Goal: Transaction & Acquisition: Book appointment/travel/reservation

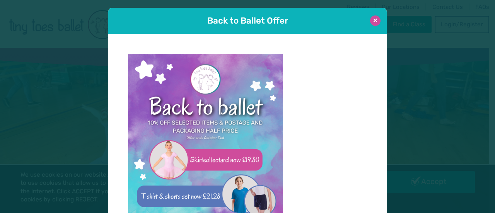
click at [376, 17] on button at bounding box center [375, 20] width 10 height 10
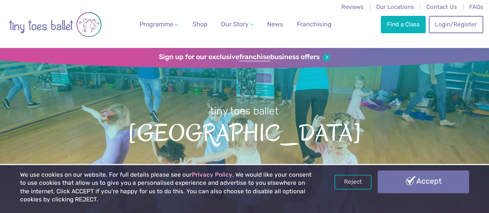
click at [401, 178] on link "Accept" at bounding box center [423, 182] width 91 height 22
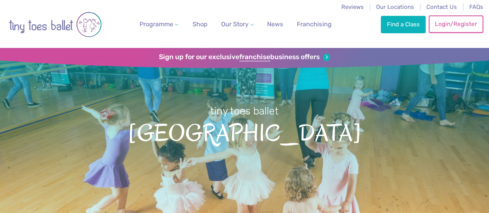
click at [459, 29] on link "Login/Register" at bounding box center [456, 23] width 54 height 17
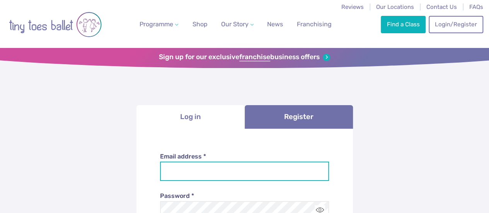
click at [193, 174] on input "Email address *" at bounding box center [244, 171] width 169 height 19
type input "**********"
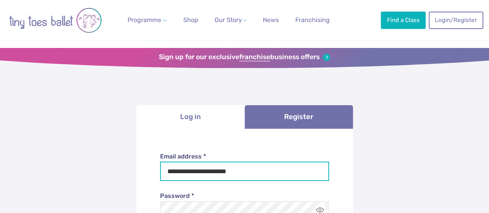
scroll to position [77, 0]
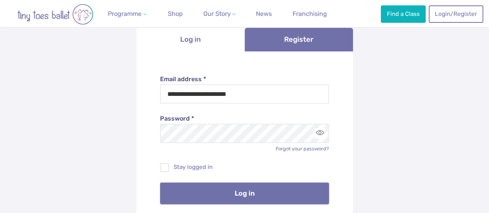
click at [245, 193] on button "Log in" at bounding box center [244, 194] width 169 height 22
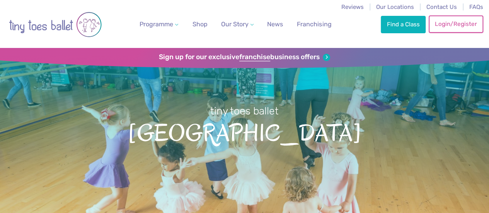
click at [453, 27] on link "Login/Register" at bounding box center [456, 23] width 54 height 17
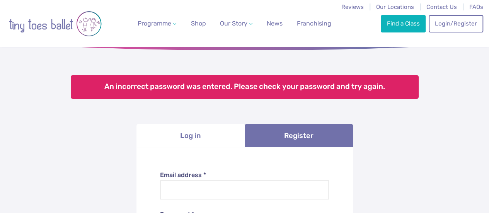
scroll to position [77, 0]
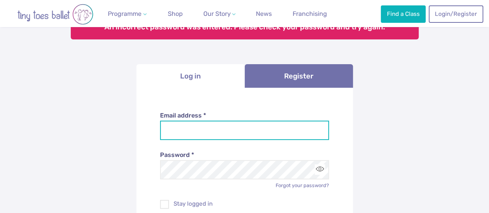
click at [200, 134] on input "Email address *" at bounding box center [244, 130] width 169 height 19
type input "**********"
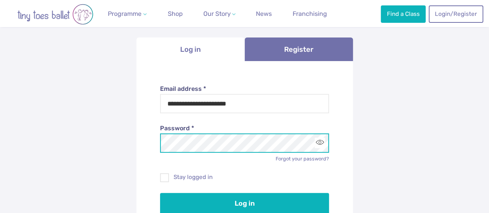
scroll to position [116, 0]
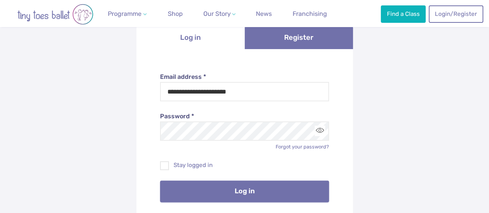
click at [249, 190] on button "Log in" at bounding box center [244, 192] width 169 height 22
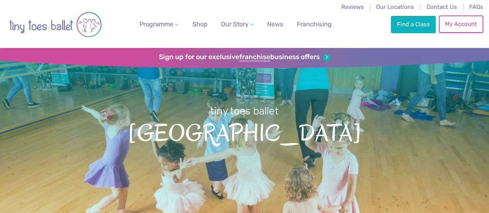
click at [452, 24] on link "My Account" at bounding box center [461, 23] width 44 height 17
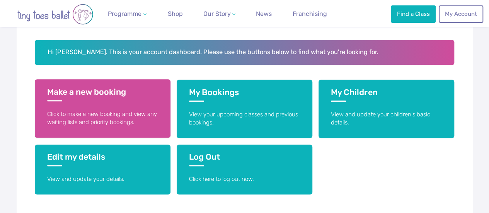
scroll to position [155, 0]
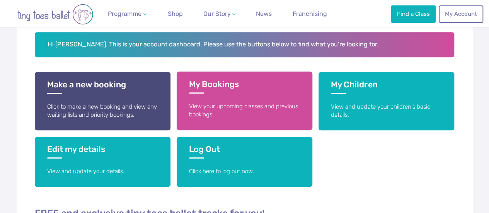
click at [221, 95] on link "My Bookings View your upcoming classes and previous bookings." at bounding box center [245, 101] width 136 height 58
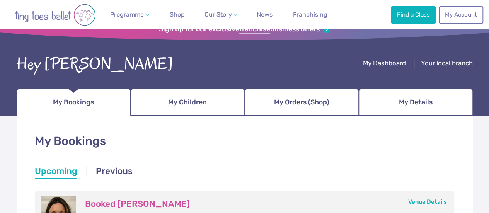
scroll to position [39, 0]
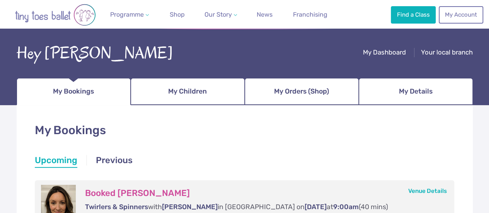
click at [62, 161] on li "Upcoming" at bounding box center [56, 161] width 43 height 14
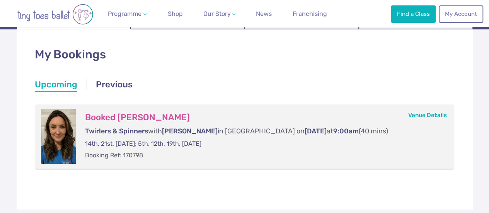
scroll to position [116, 0]
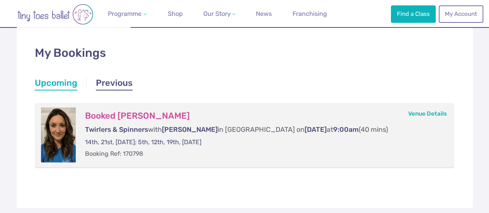
click at [114, 83] on link "Previous" at bounding box center [114, 84] width 37 height 14
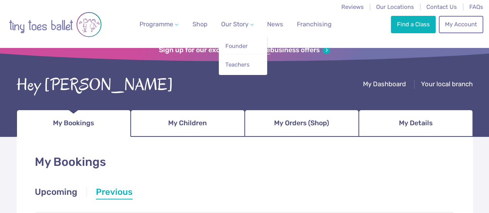
scroll to position [0, 0]
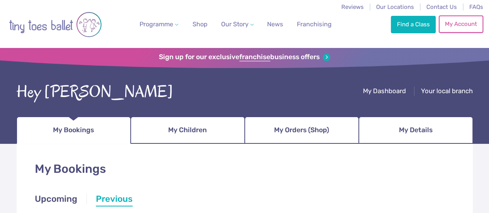
click at [458, 24] on link "My Account" at bounding box center [461, 23] width 44 height 17
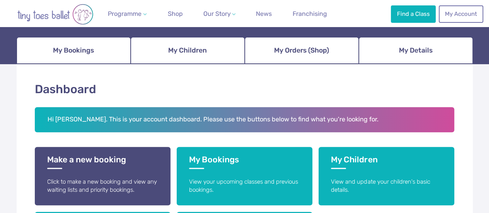
scroll to position [155, 0]
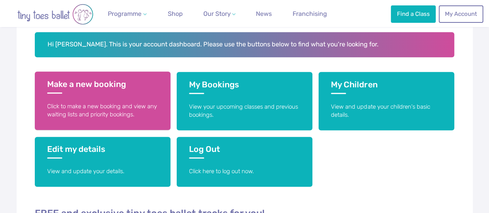
click at [91, 104] on p "Click to make a new booking and view any waiting lists and priority bookings." at bounding box center [102, 110] width 111 height 17
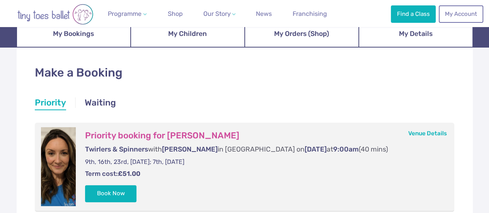
scroll to position [116, 0]
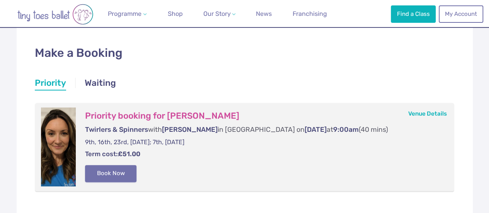
click at [102, 174] on button "Book Now" at bounding box center [111, 173] width 52 height 17
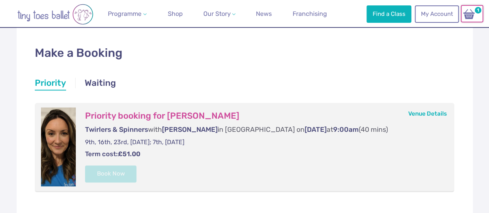
click at [467, 14] on img at bounding box center [469, 14] width 15 height 11
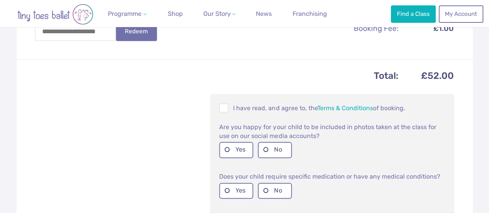
scroll to position [309, 0]
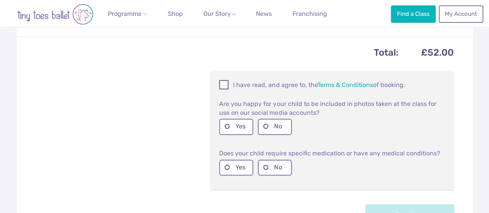
click at [226, 86] on span at bounding box center [224, 85] width 9 height 7
click at [246, 131] on label "Yes" at bounding box center [236, 127] width 34 height 16
click at [278, 173] on label "No" at bounding box center [275, 168] width 34 height 16
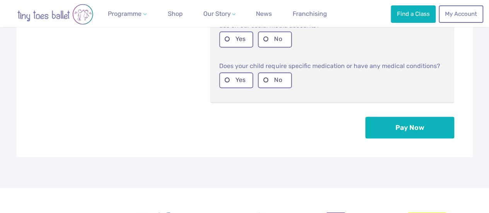
scroll to position [425, 0]
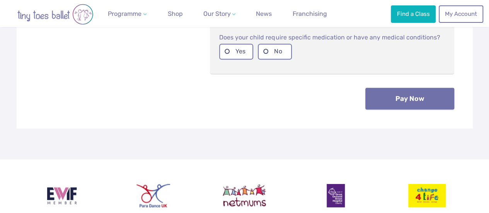
click at [415, 108] on button "Pay Now" at bounding box center [410, 99] width 89 height 22
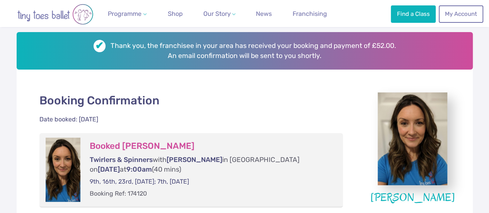
scroll to position [116, 0]
